Goal: Transaction & Acquisition: Download file/media

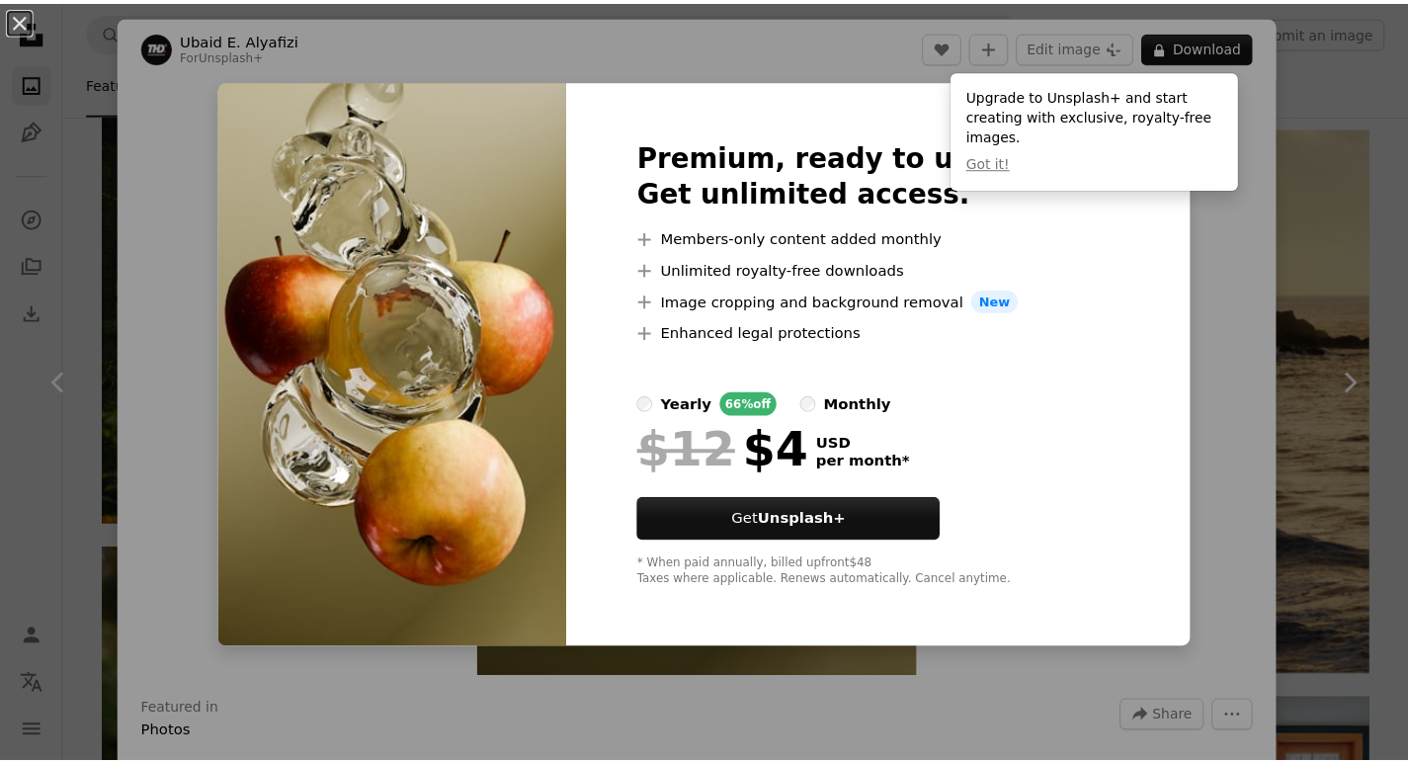
scroll to position [10245, 0]
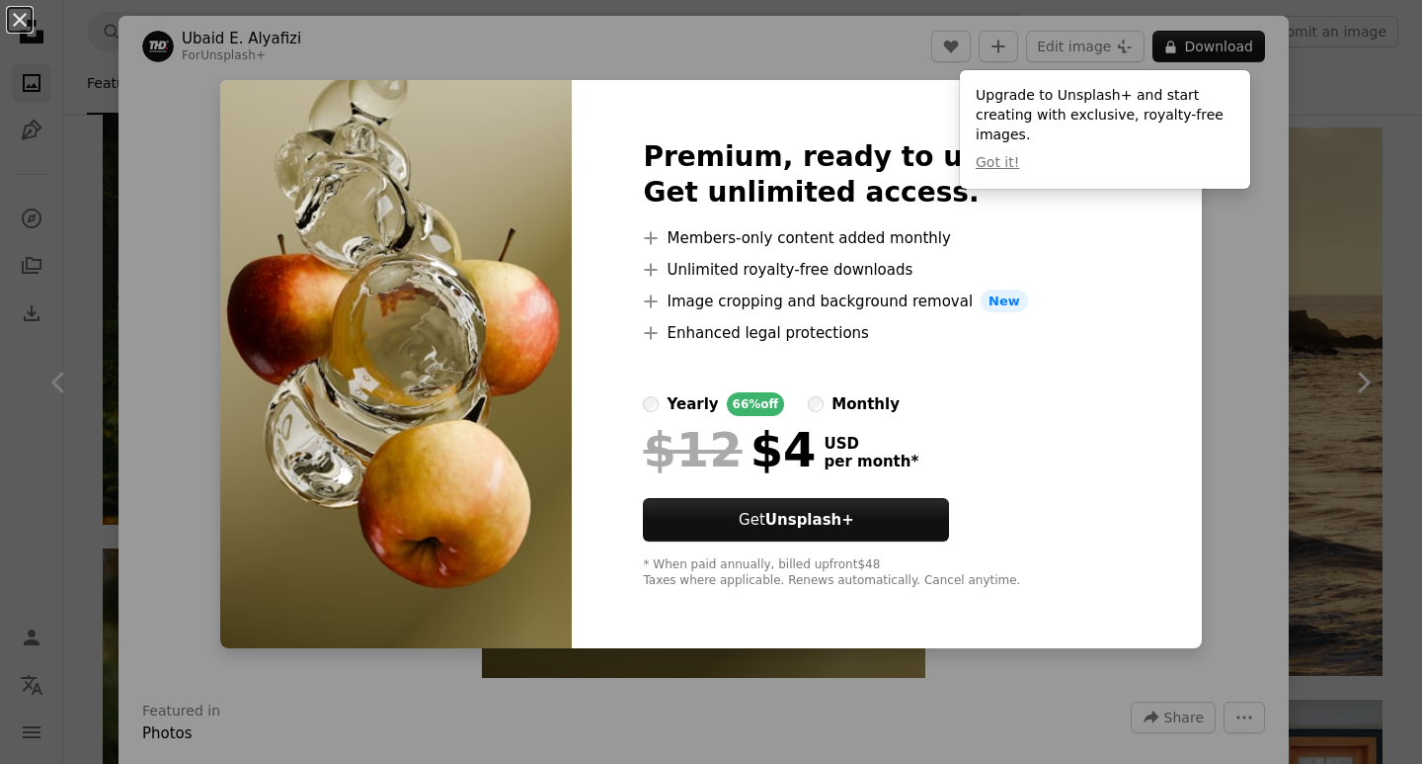
click at [1298, 65] on div "An X shape Premium, ready to use images. Get unlimited access. A plus sign Memb…" at bounding box center [711, 382] width 1422 height 764
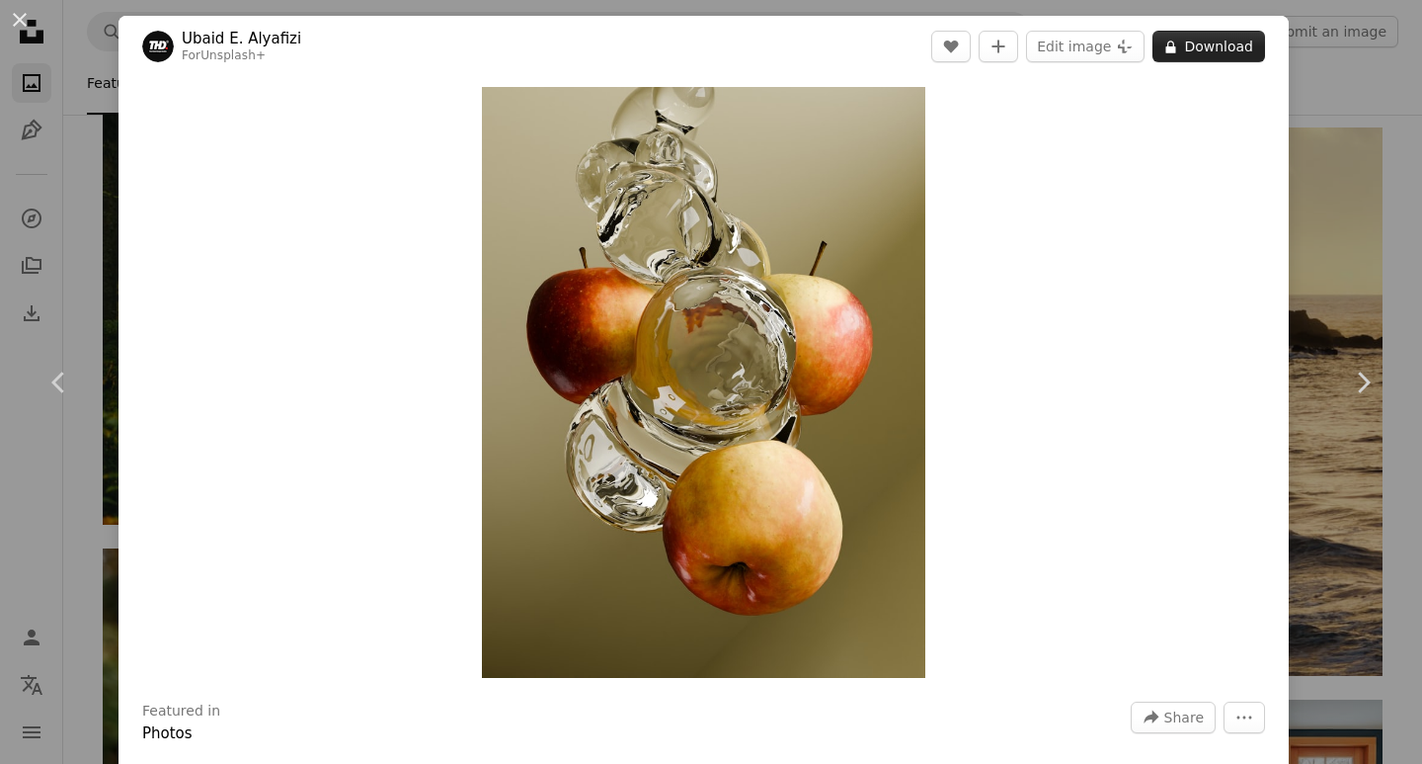
click at [1204, 45] on button "A lock Download" at bounding box center [1209, 47] width 113 height 32
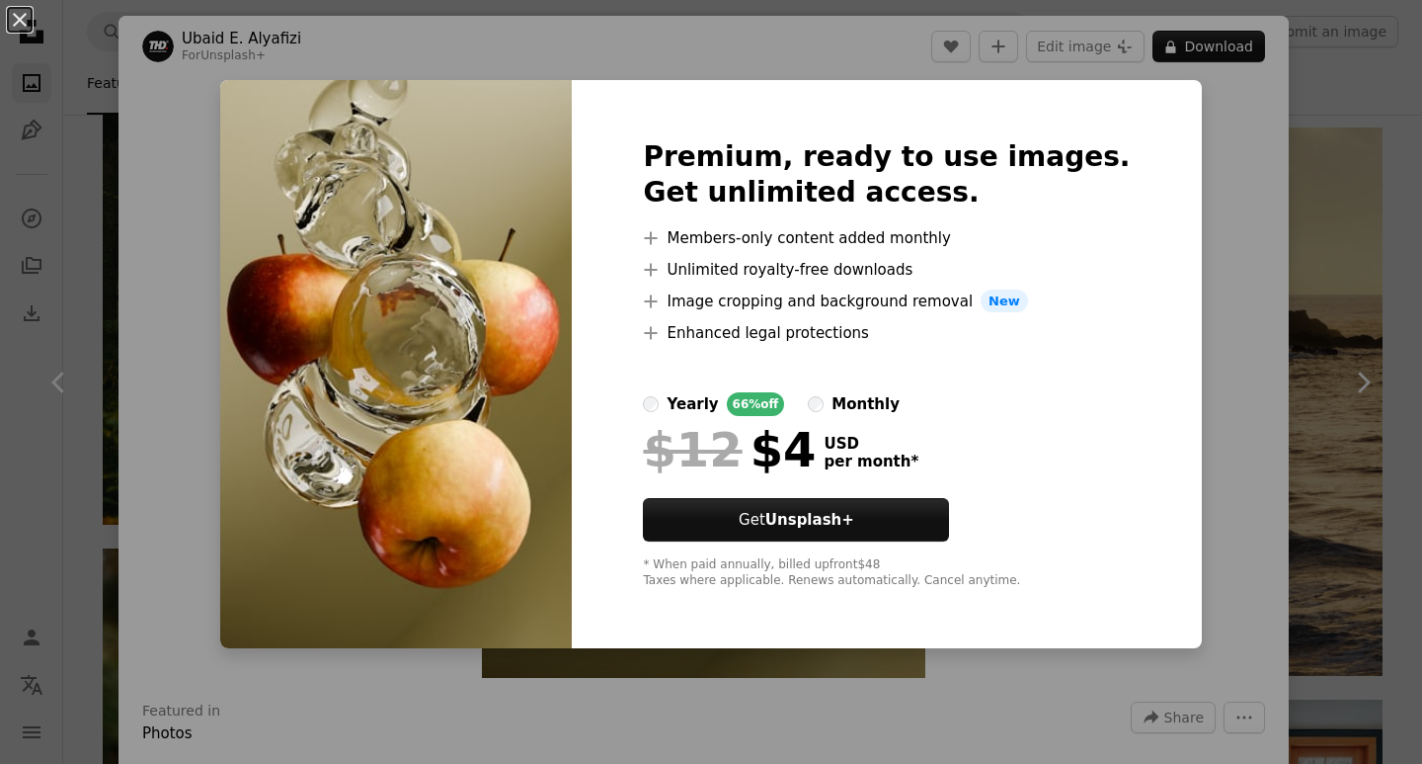
click at [1332, 117] on div "An X shape Premium, ready to use images. Get unlimited access. A plus sign Memb…" at bounding box center [711, 382] width 1422 height 764
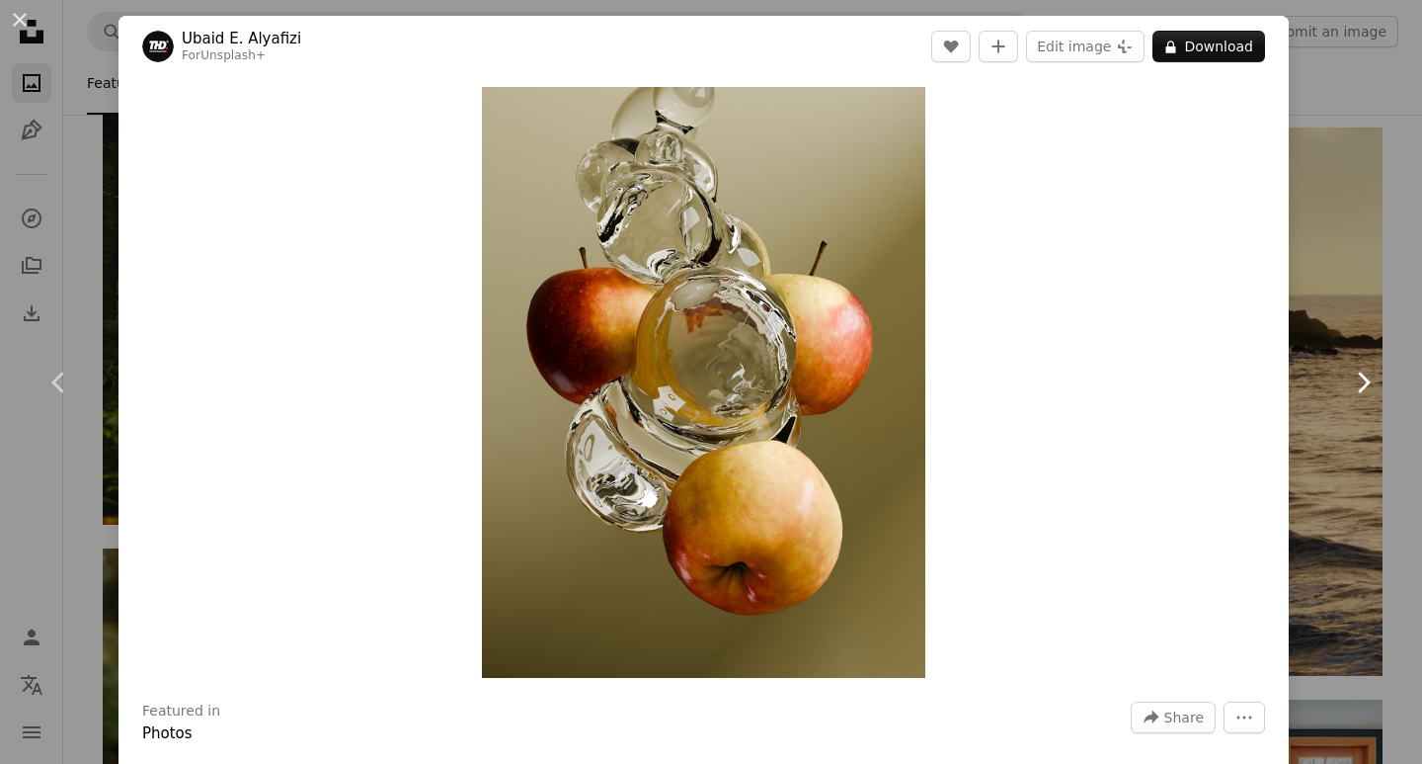
click at [1347, 384] on icon "Chevron right" at bounding box center [1363, 382] width 32 height 32
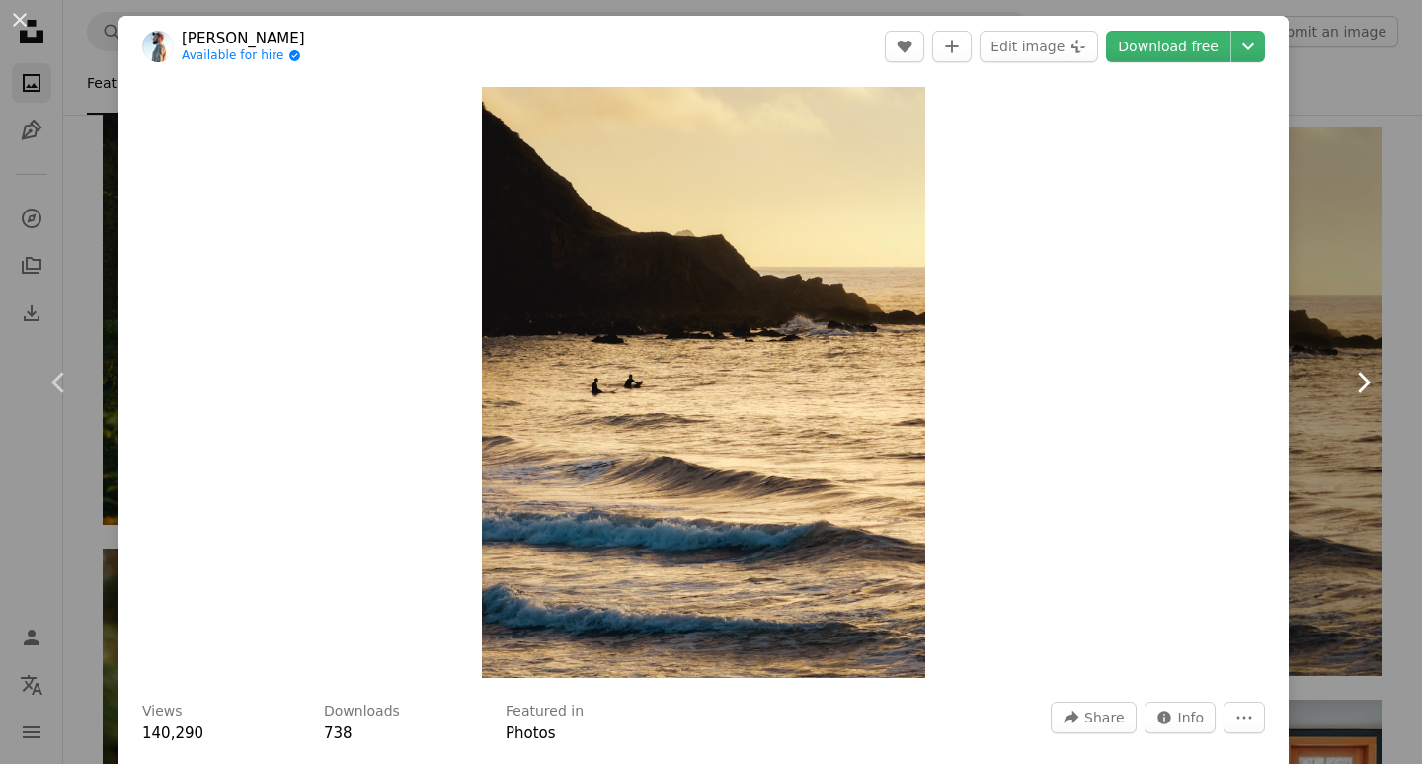
click at [1348, 371] on icon "Chevron right" at bounding box center [1363, 382] width 32 height 32
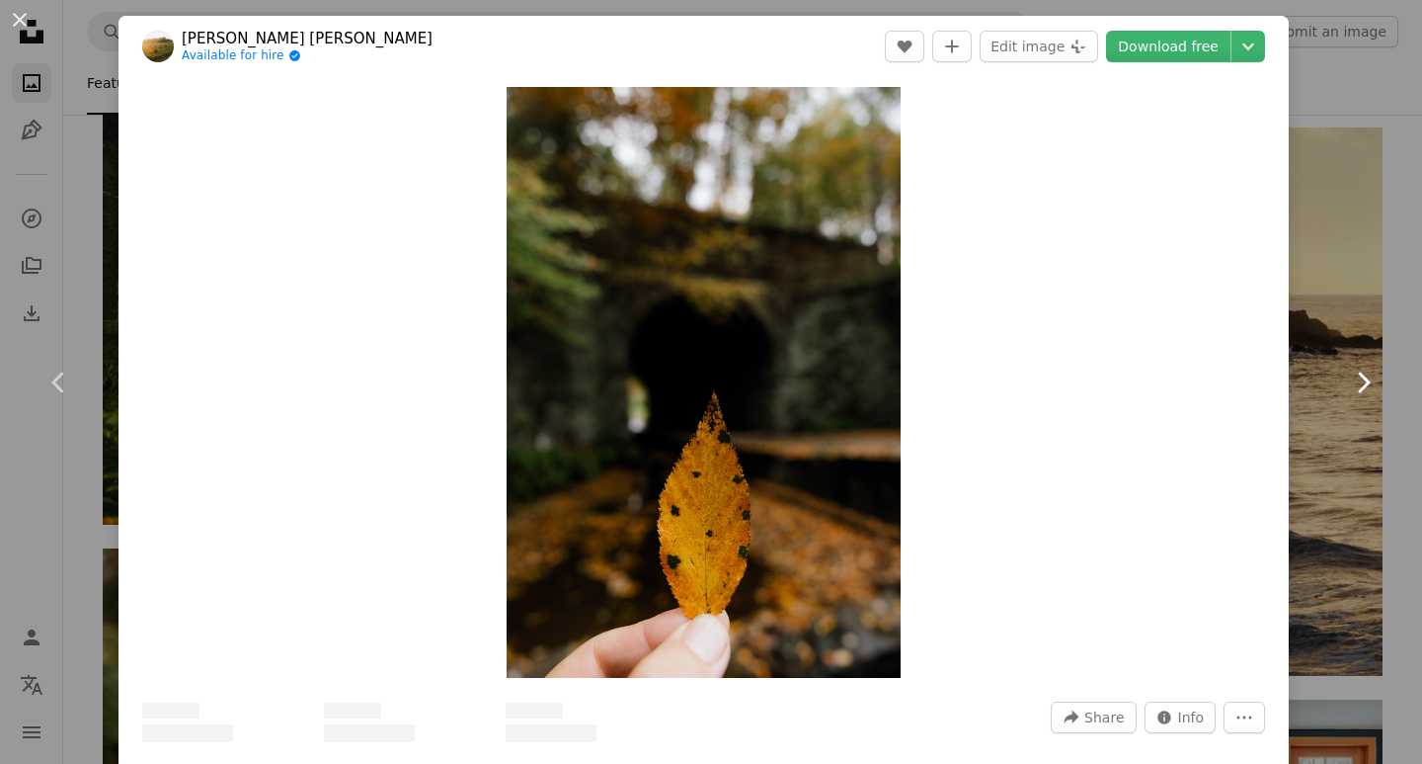
click at [1348, 371] on icon "Chevron right" at bounding box center [1363, 382] width 32 height 32
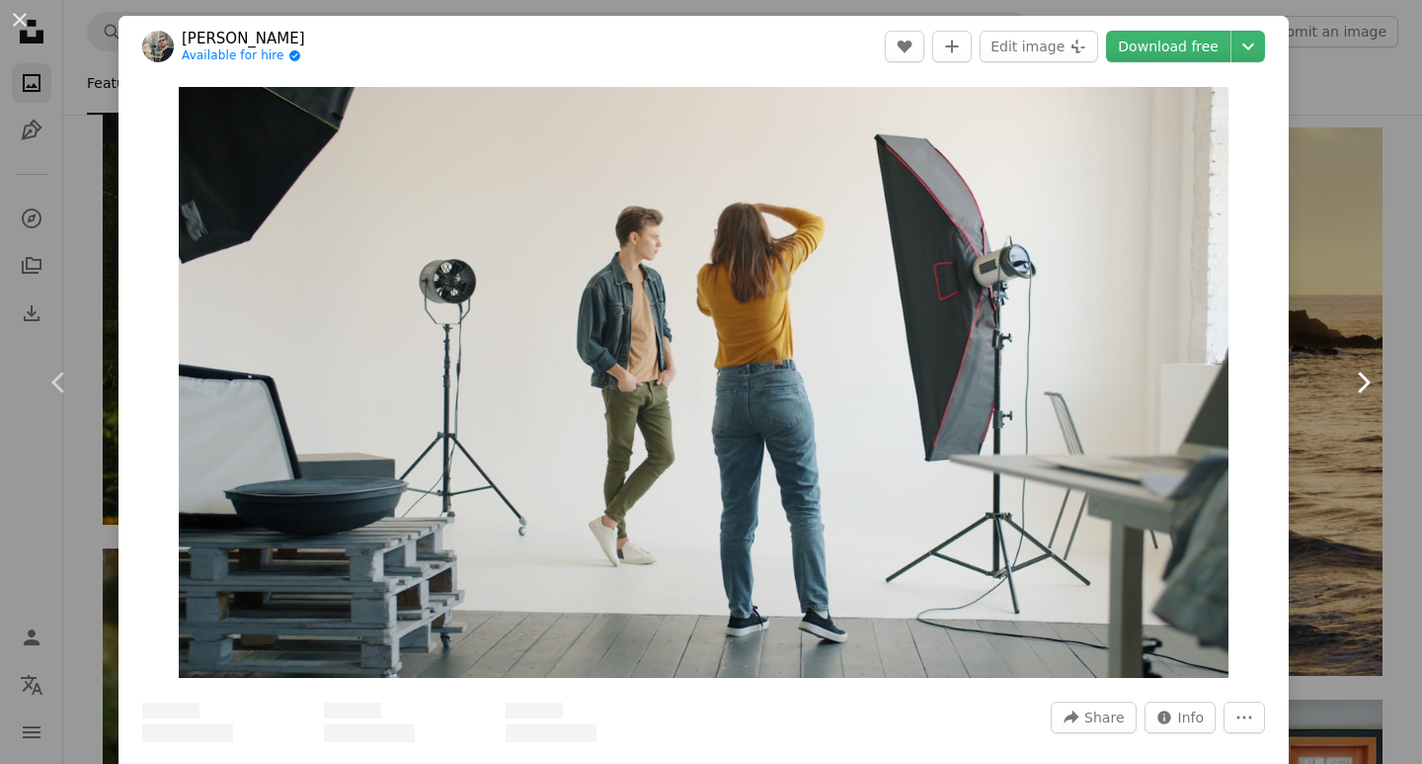
click at [1348, 371] on icon "Chevron right" at bounding box center [1363, 382] width 32 height 32
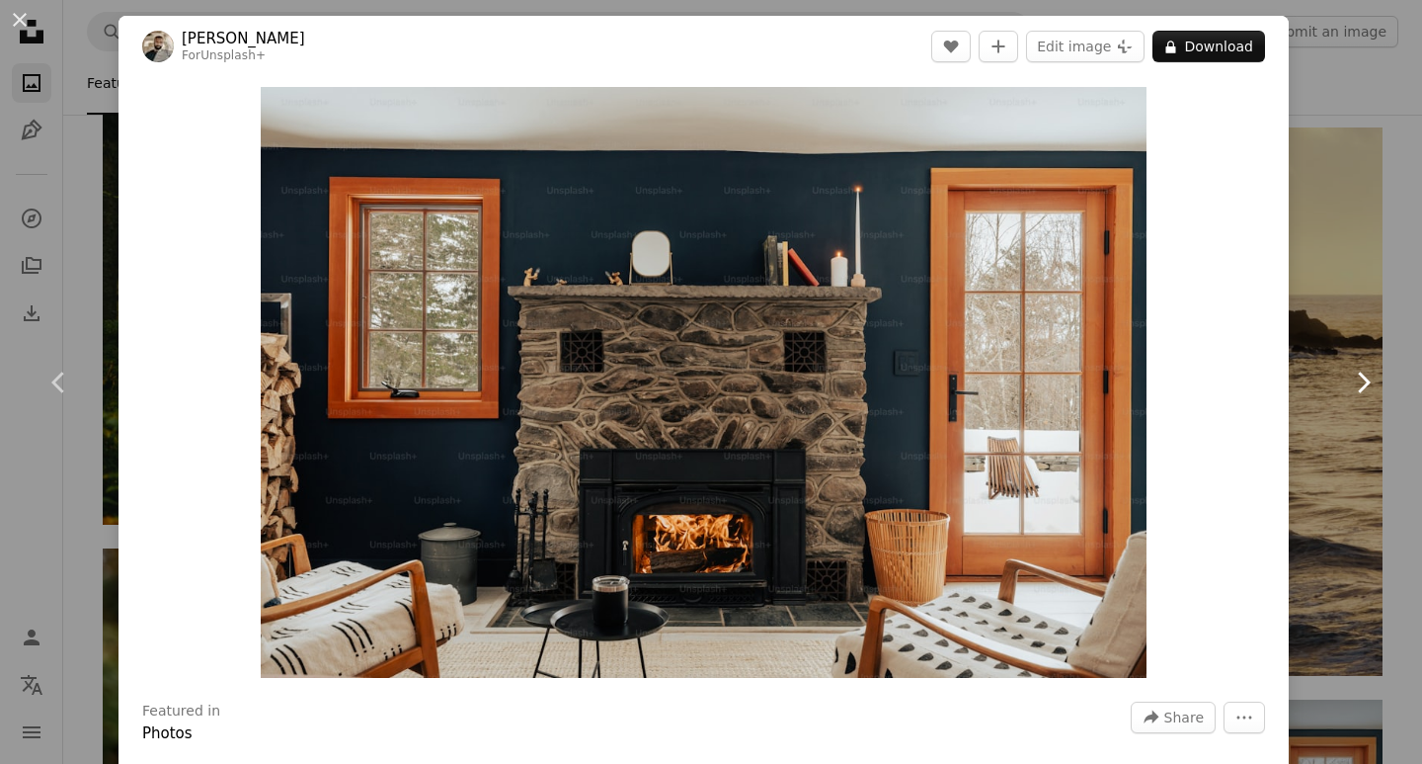
click at [1348, 371] on icon "Chevron right" at bounding box center [1363, 382] width 32 height 32
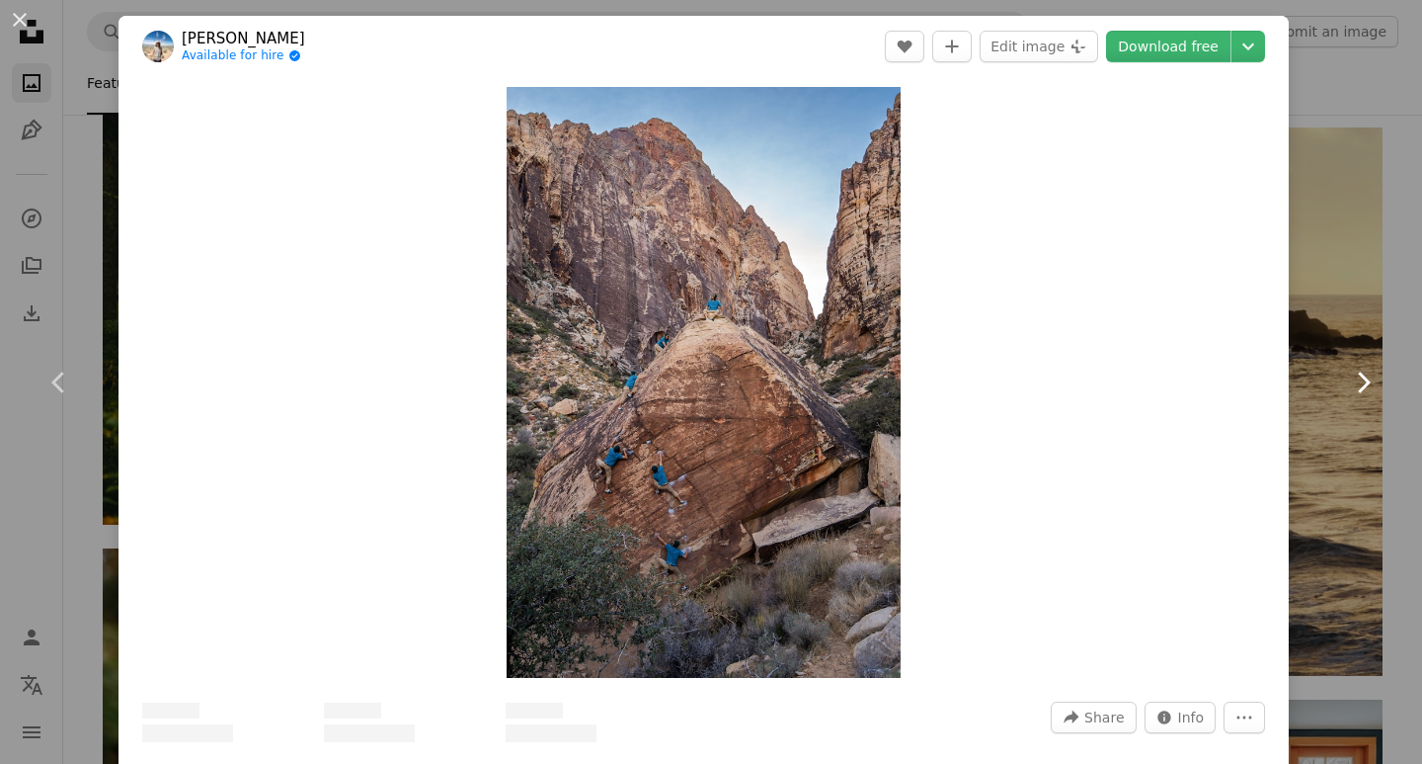
click at [1348, 371] on icon "Chevron right" at bounding box center [1363, 382] width 32 height 32
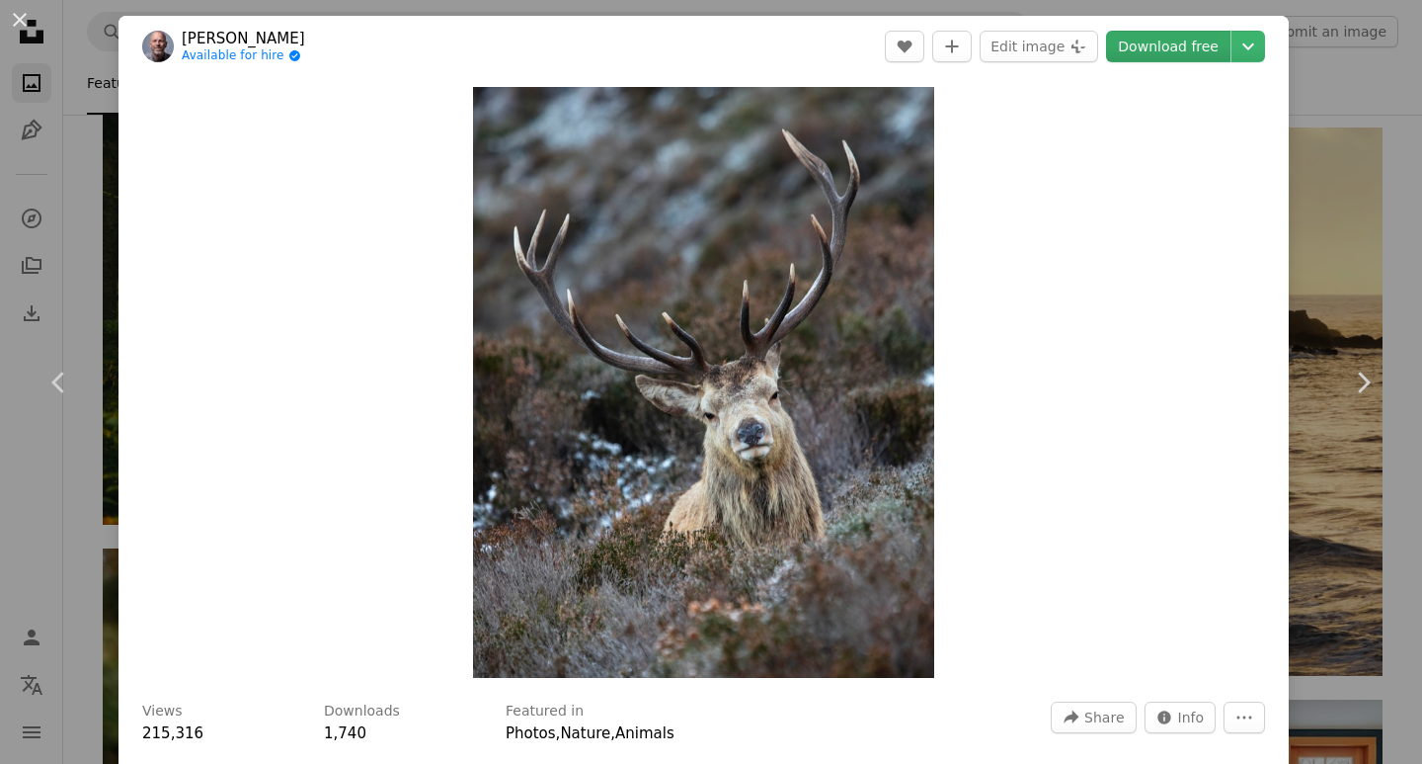
click at [1145, 51] on link "Download free" at bounding box center [1168, 47] width 124 height 32
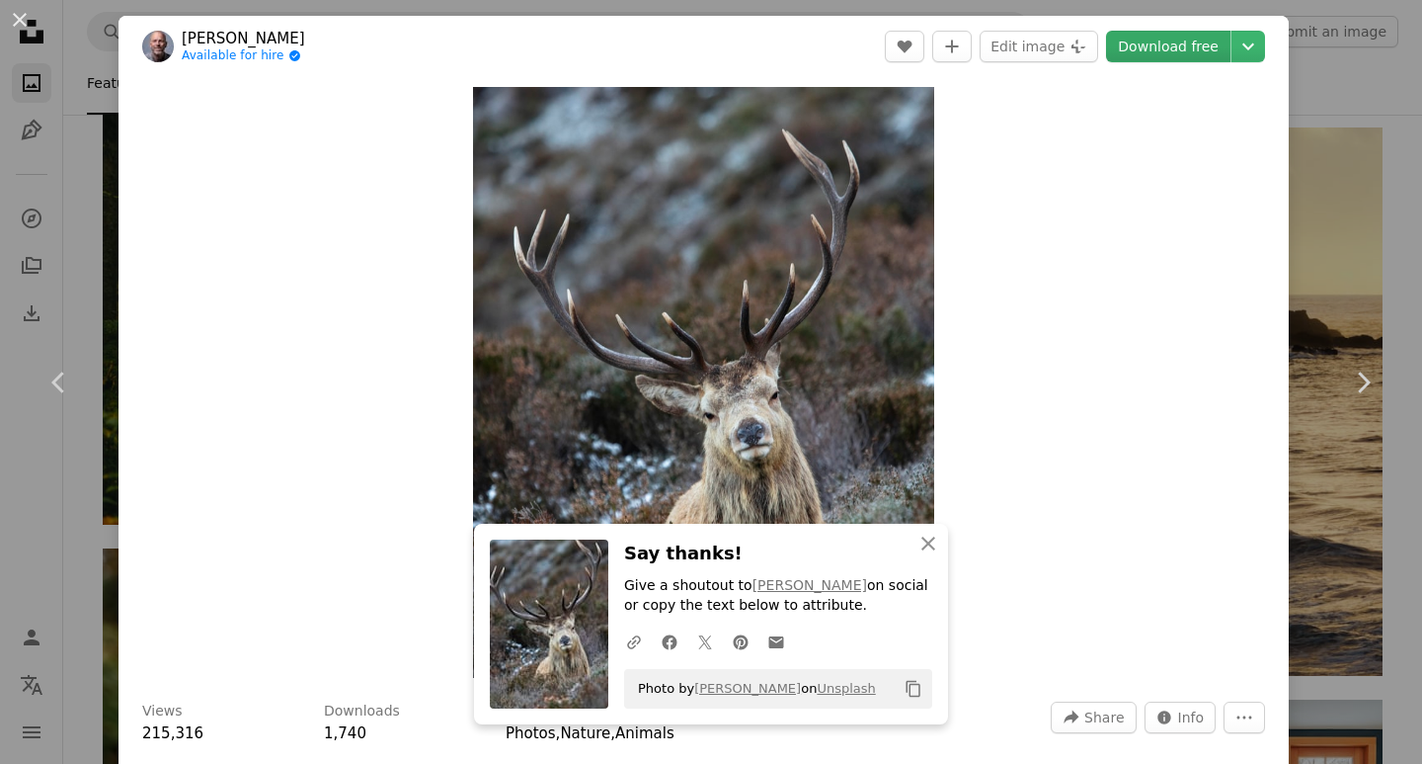
click at [1145, 51] on link "Download free" at bounding box center [1168, 47] width 124 height 32
click at [1357, 381] on icon "Chevron right" at bounding box center [1363, 382] width 32 height 32
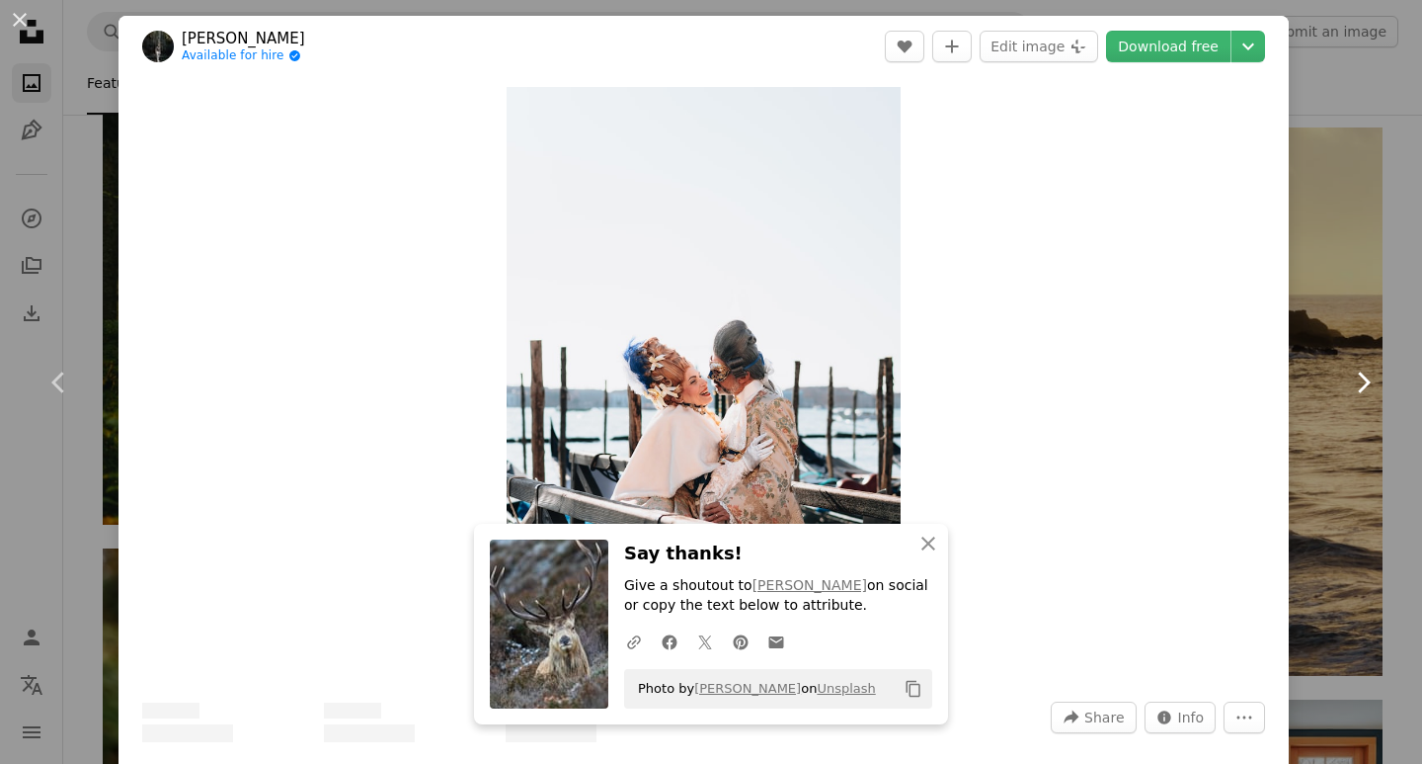
click at [1357, 381] on icon "Chevron right" at bounding box center [1363, 382] width 32 height 32
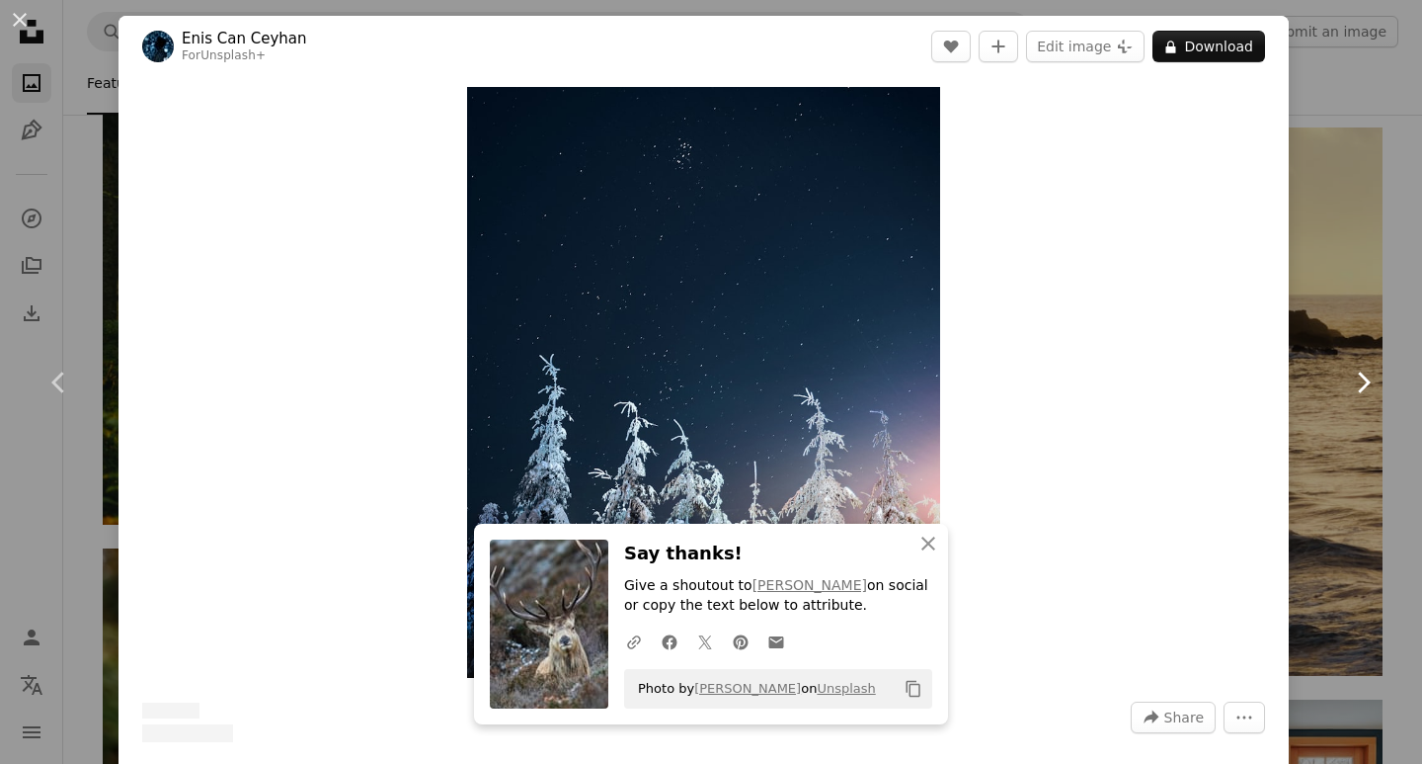
click at [1357, 381] on icon "Chevron right" at bounding box center [1363, 382] width 32 height 32
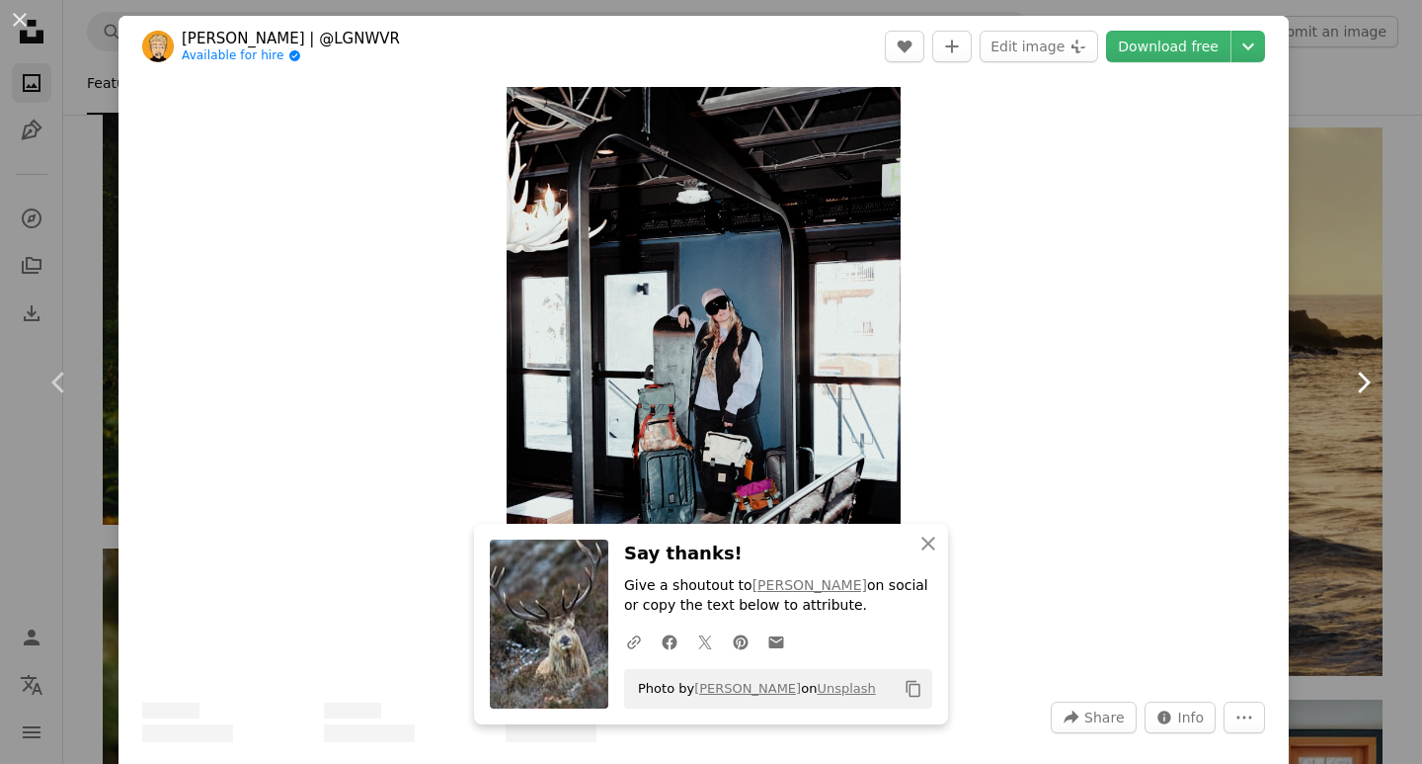
click at [1358, 380] on icon at bounding box center [1364, 381] width 13 height 21
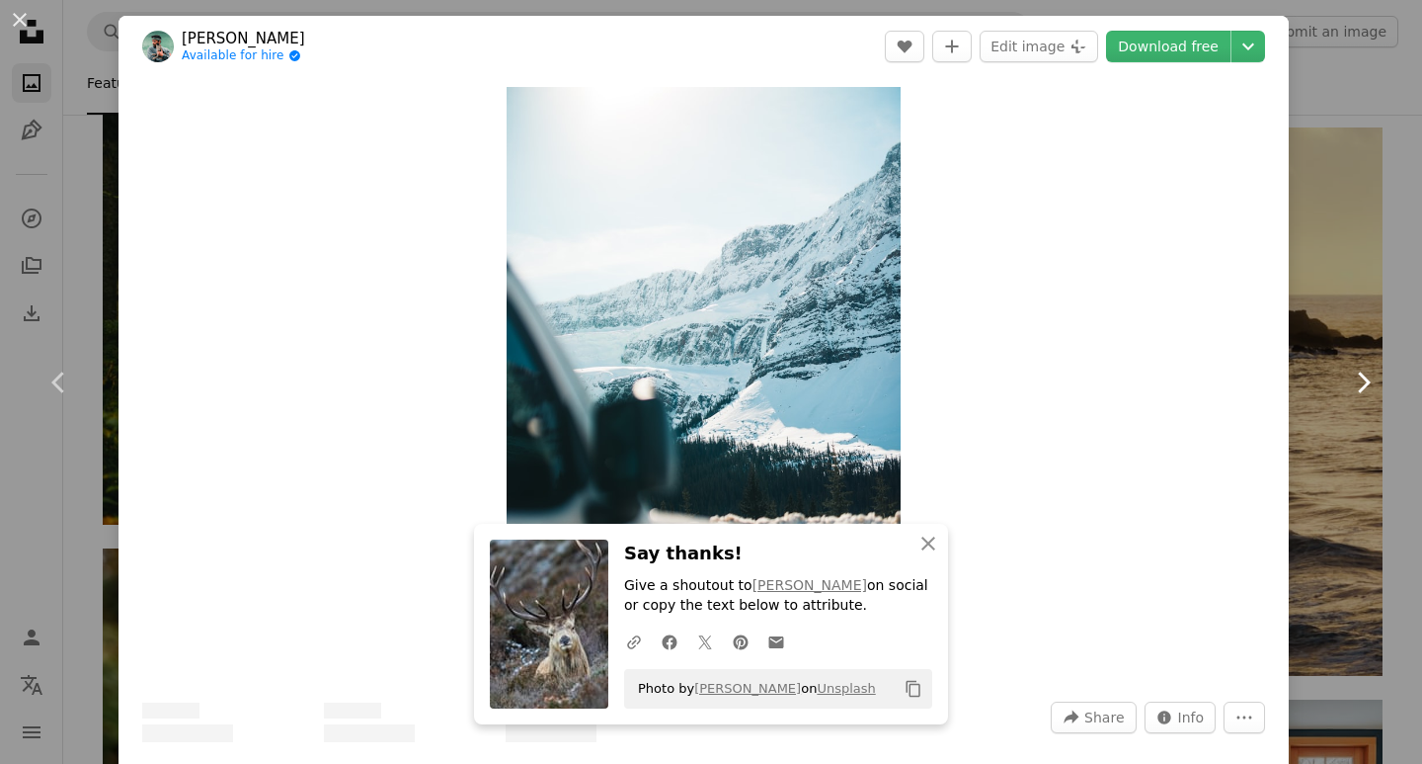
click at [1358, 380] on icon at bounding box center [1364, 381] width 13 height 21
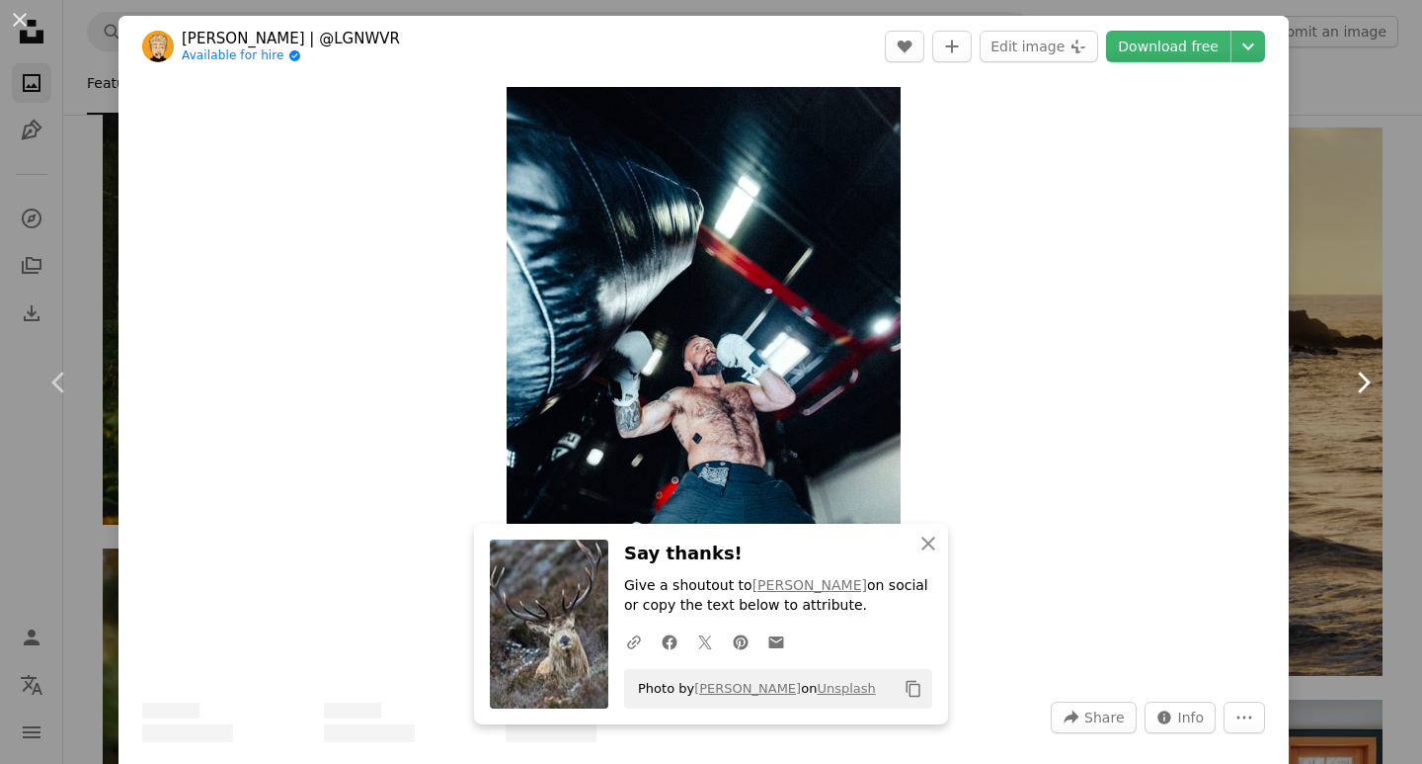
click at [1358, 380] on icon at bounding box center [1364, 381] width 13 height 21
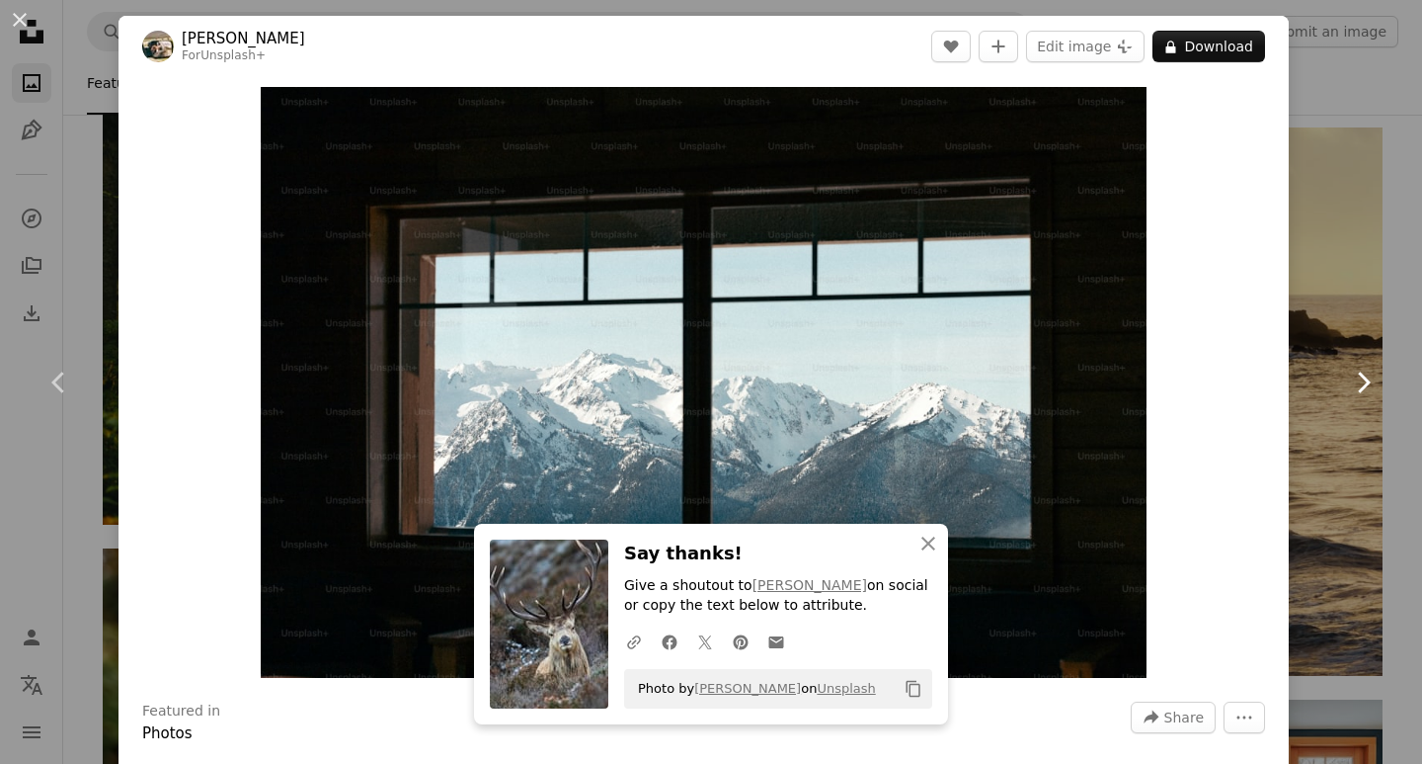
click at [1358, 380] on icon at bounding box center [1364, 381] width 13 height 21
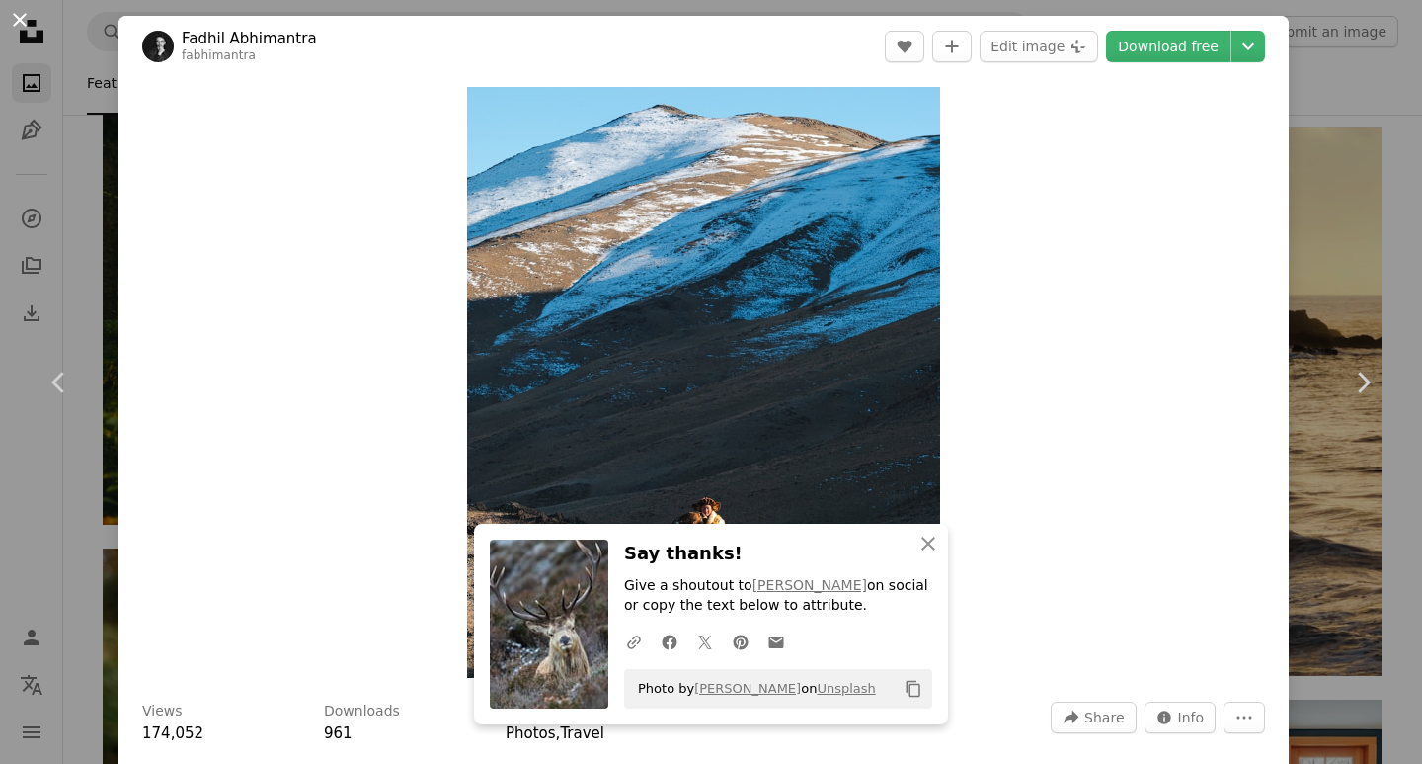
click at [15, 20] on button "An X shape" at bounding box center [20, 20] width 24 height 24
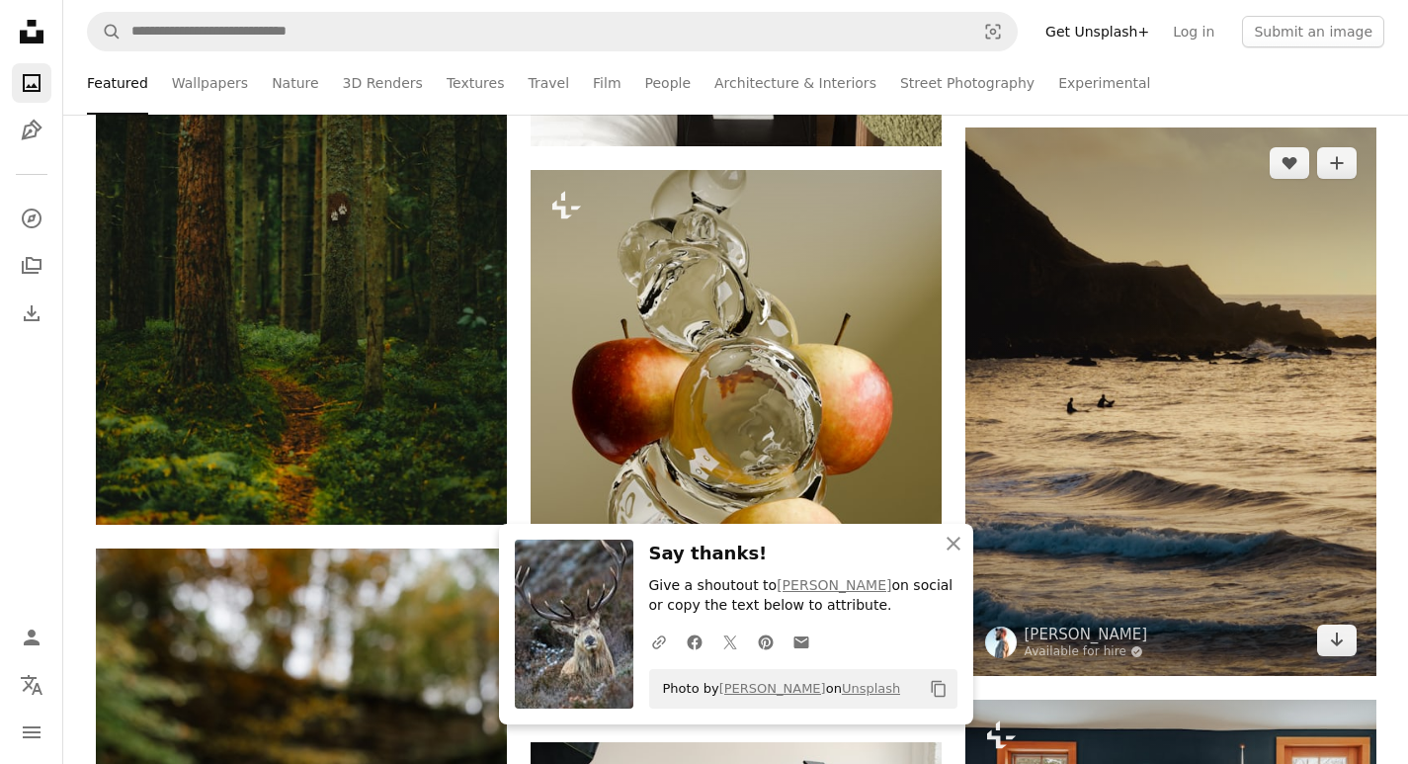
click at [1113, 178] on img at bounding box center [1170, 401] width 411 height 548
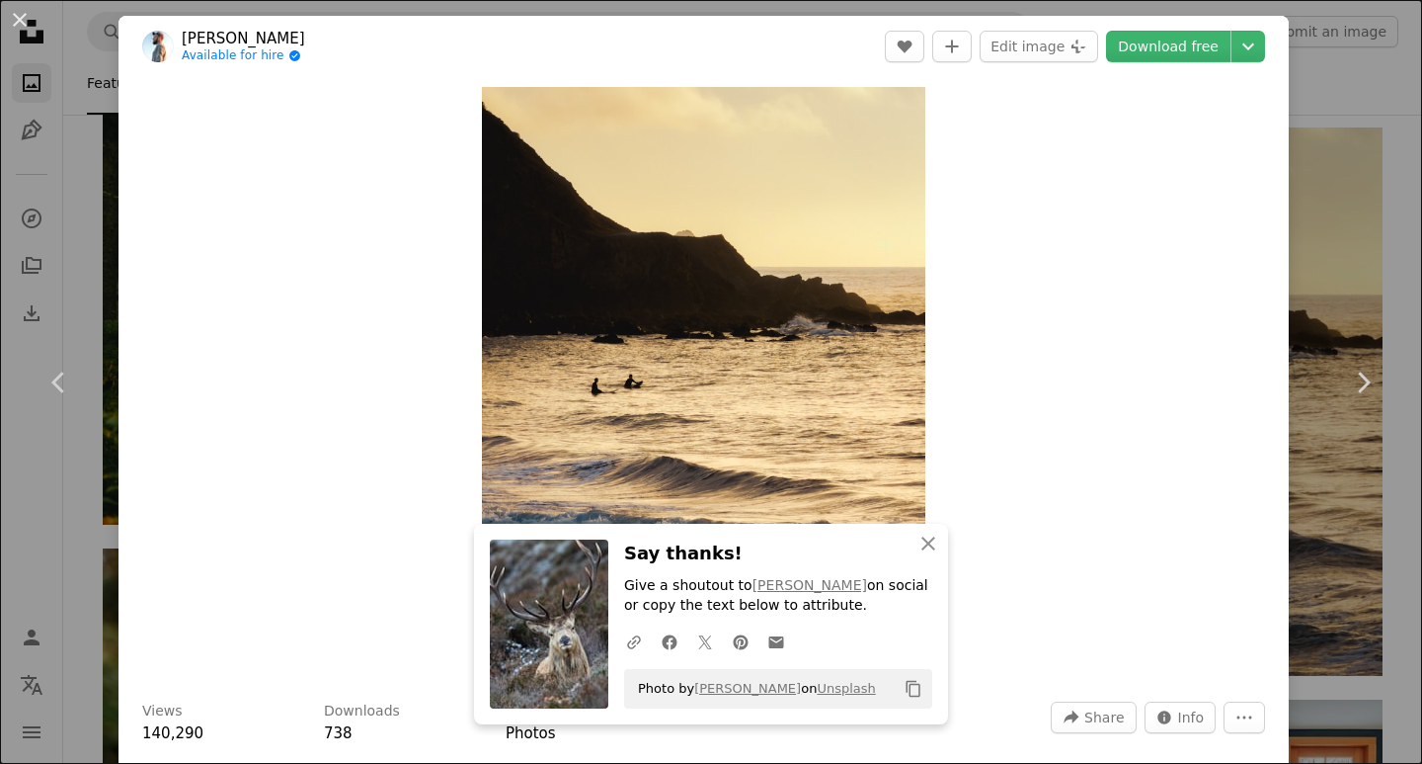
click at [1271, 80] on div "Zoom in" at bounding box center [704, 382] width 1171 height 610
click at [932, 526] on button "An X shape Close" at bounding box center [929, 544] width 40 height 40
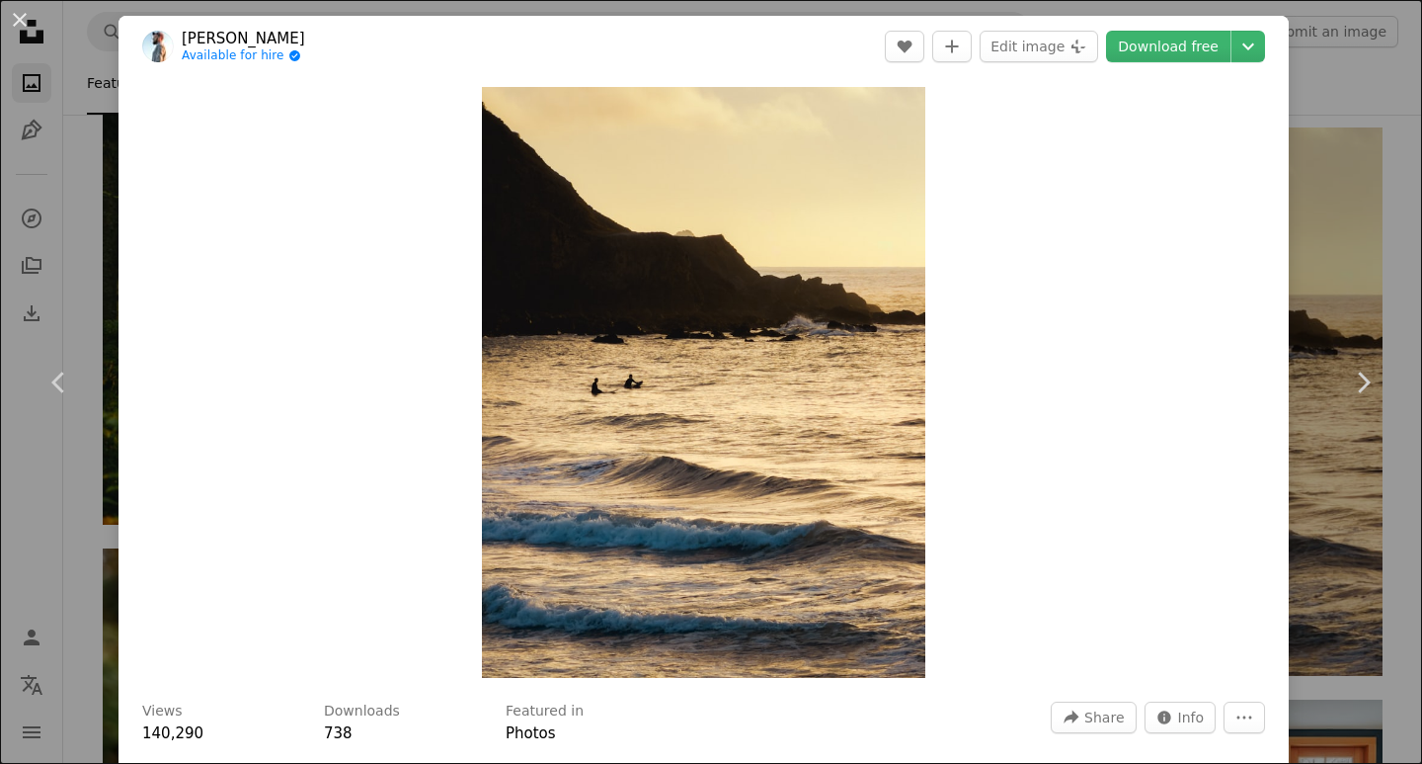
click at [930, 528] on div "Zoom in" at bounding box center [704, 382] width 1171 height 610
click at [9, 15] on button "An X shape" at bounding box center [20, 20] width 24 height 24
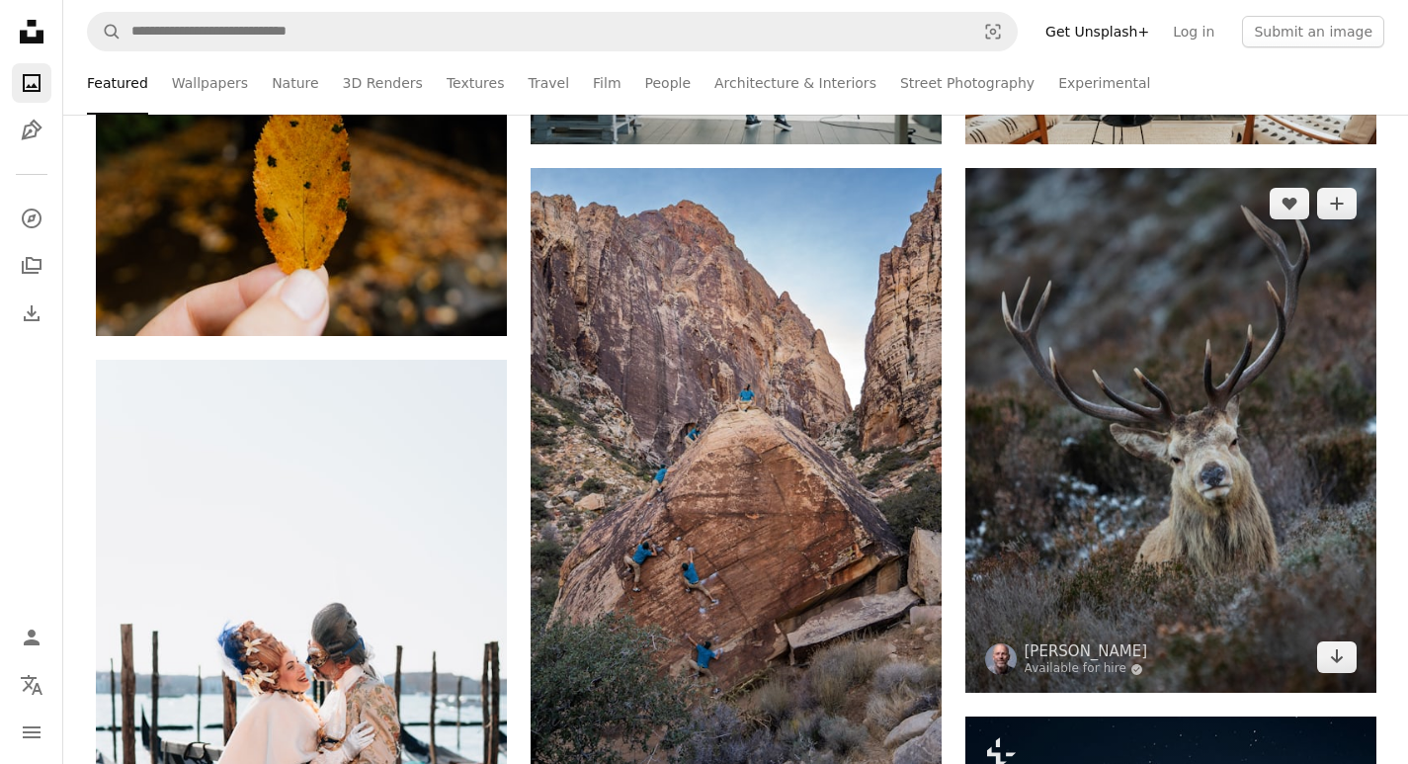
scroll to position [10936, 0]
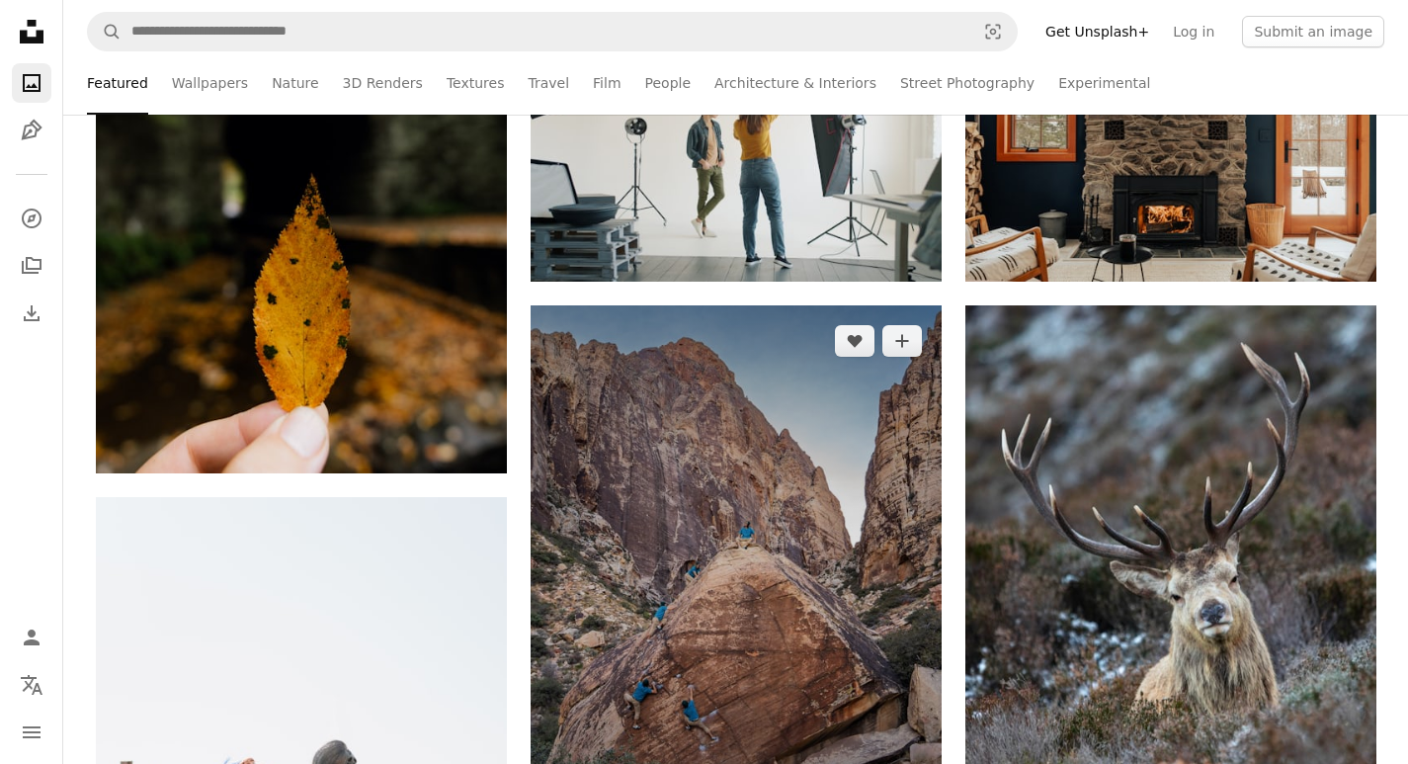
click at [778, 562] on img at bounding box center [735, 613] width 411 height 616
click at [781, 561] on img at bounding box center [735, 613] width 411 height 616
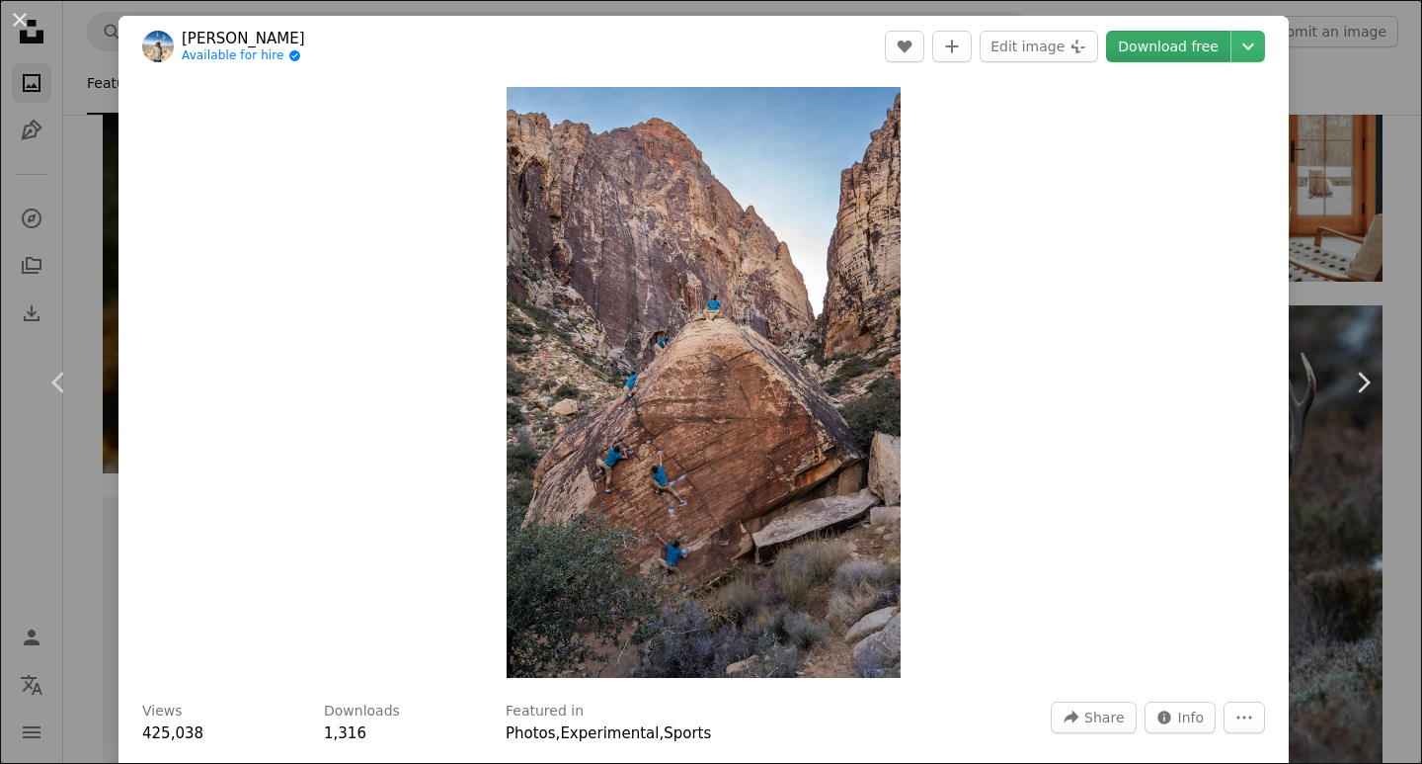
click at [1134, 58] on link "Download free" at bounding box center [1168, 47] width 124 height 32
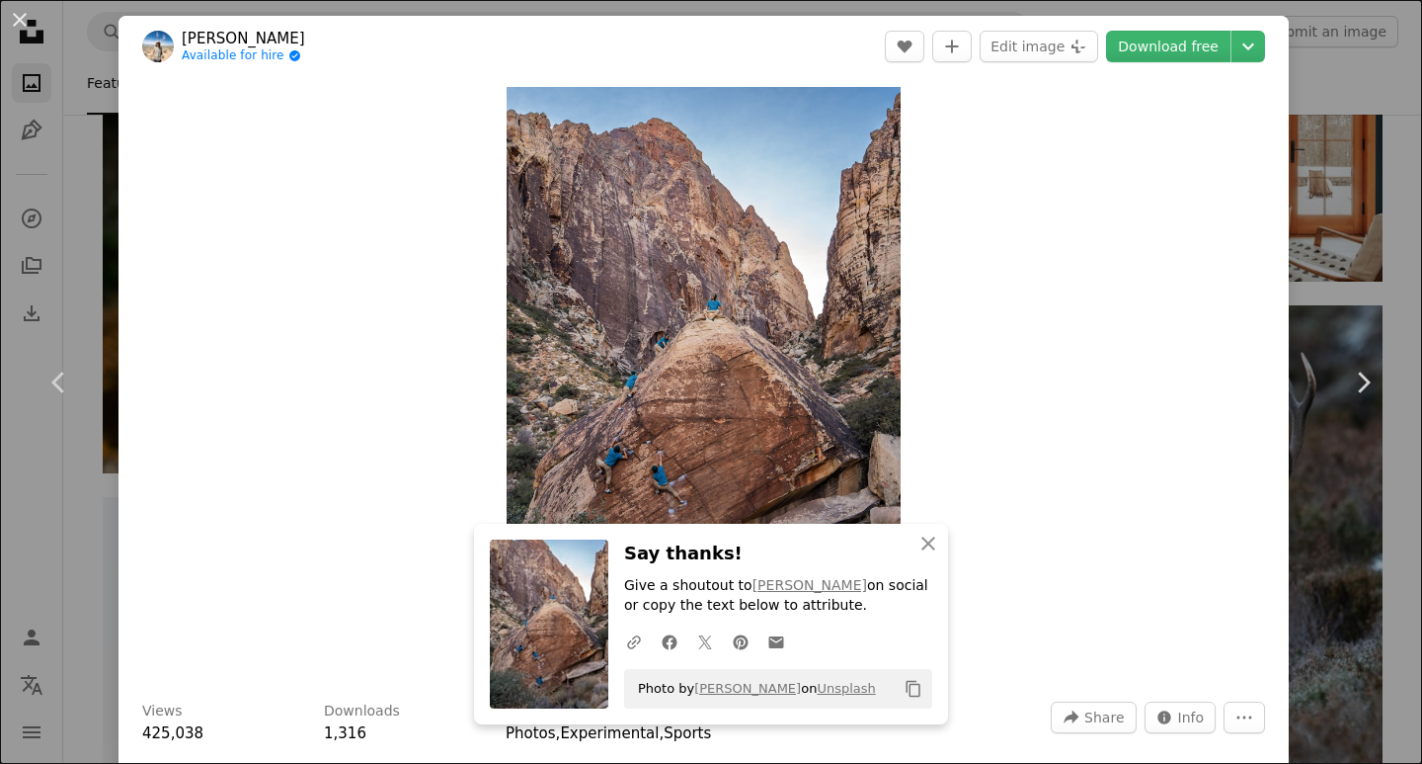
click at [1367, 174] on div "An X shape Chevron left Chevron right [PERSON_NAME] Available for hire A checkm…" at bounding box center [711, 382] width 1422 height 764
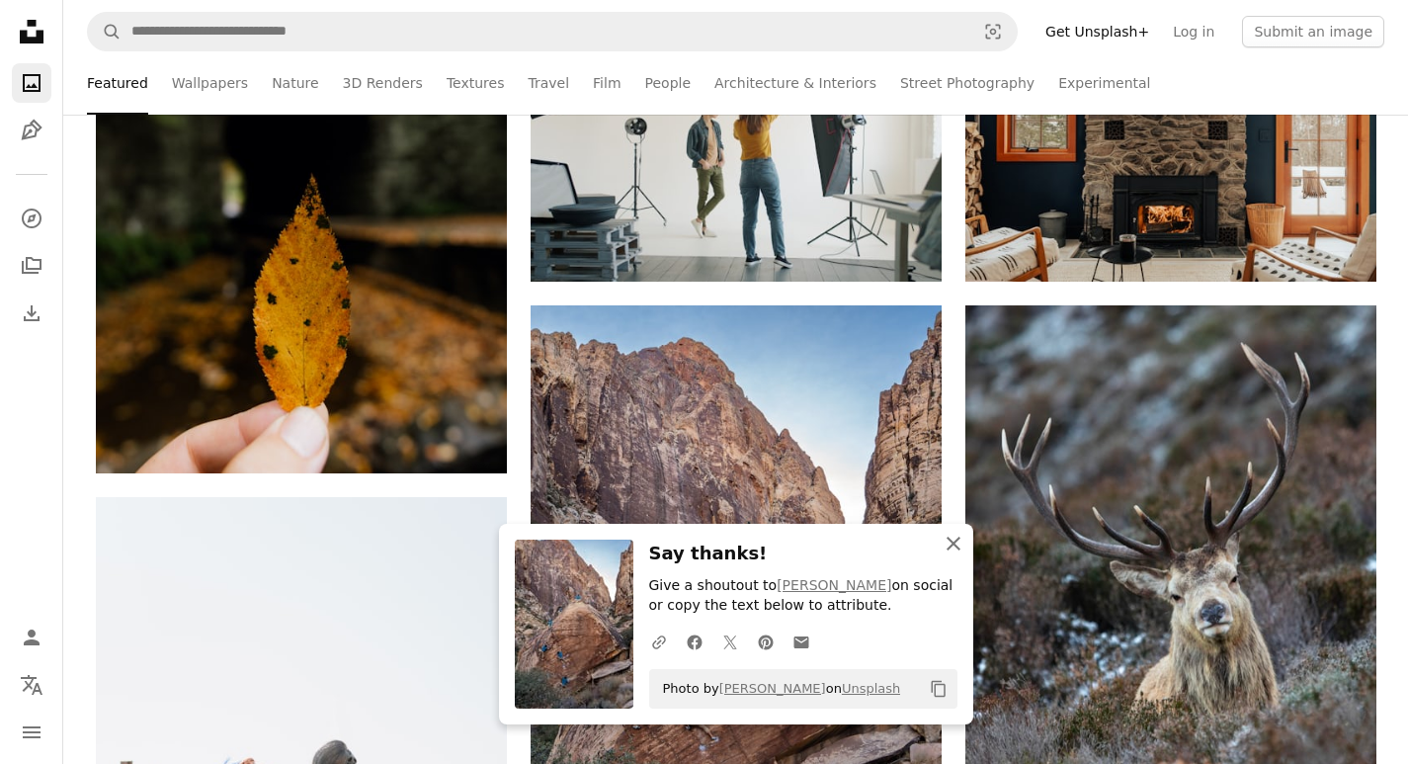
click at [944, 541] on icon "An X shape" at bounding box center [953, 543] width 24 height 24
